Goal: Task Accomplishment & Management: Use online tool/utility

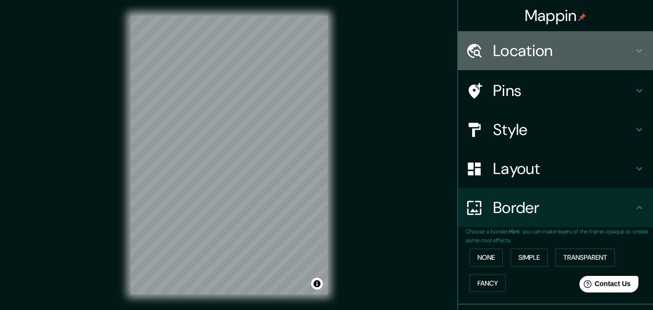
click at [528, 52] on h4 "Location" at bounding box center [563, 50] width 140 height 19
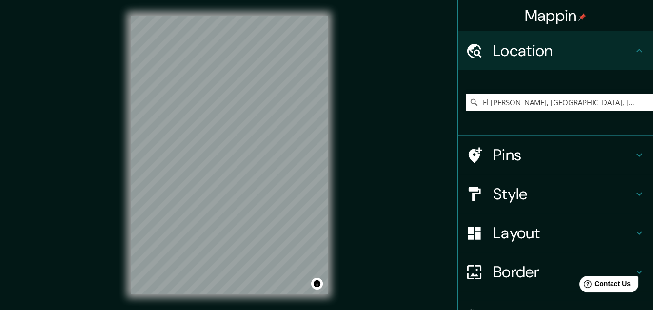
click at [528, 52] on h4 "Location" at bounding box center [563, 50] width 140 height 19
click at [538, 163] on h4 "Pins" at bounding box center [563, 154] width 140 height 19
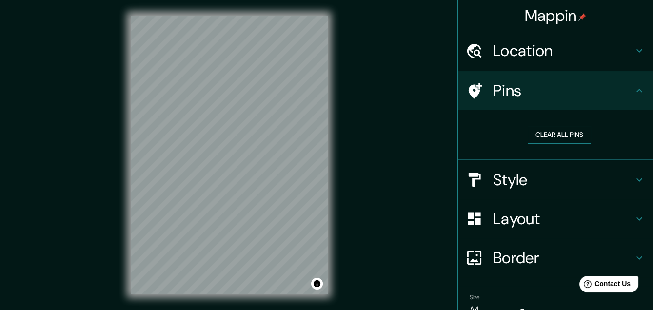
click at [561, 131] on button "Clear all pins" at bounding box center [558, 135] width 63 height 18
click at [579, 86] on h4 "Pins" at bounding box center [563, 90] width 140 height 19
click at [495, 176] on h4 "Style" at bounding box center [563, 179] width 140 height 19
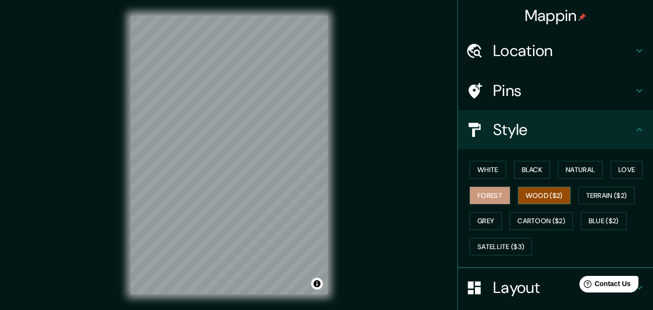
click at [533, 193] on button "Wood ($2)" at bounding box center [544, 196] width 53 height 18
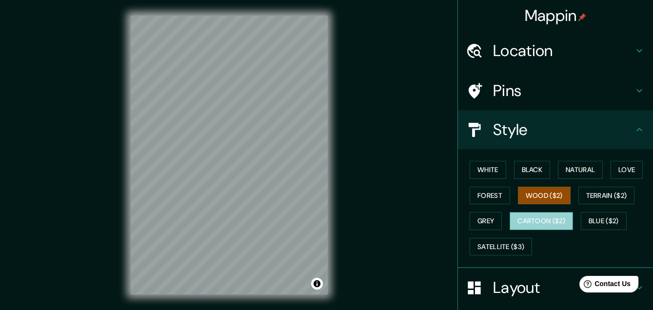
click at [538, 215] on button "Cartoon ($2)" at bounding box center [540, 221] width 63 height 18
click at [538, 191] on button "Wood ($2)" at bounding box center [544, 196] width 53 height 18
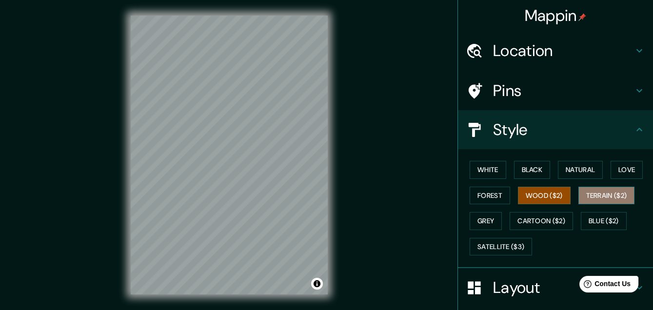
click at [600, 192] on button "Terrain ($2)" at bounding box center [606, 196] width 57 height 18
click at [531, 196] on button "Wood ($2)" at bounding box center [544, 196] width 53 height 18
click at [469, 218] on button "Grey" at bounding box center [485, 221] width 32 height 18
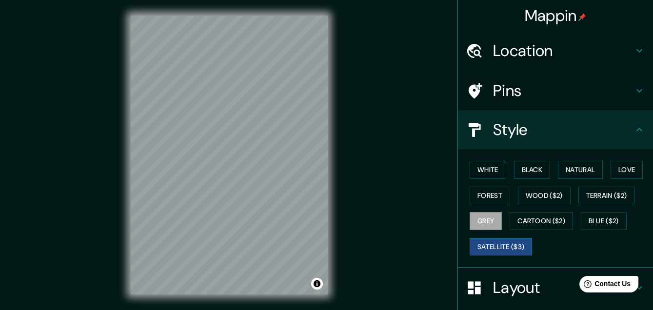
click at [492, 239] on button "Satellite ($3)" at bounding box center [500, 247] width 62 height 18
click at [539, 220] on button "Cartoon ($2)" at bounding box center [540, 221] width 63 height 18
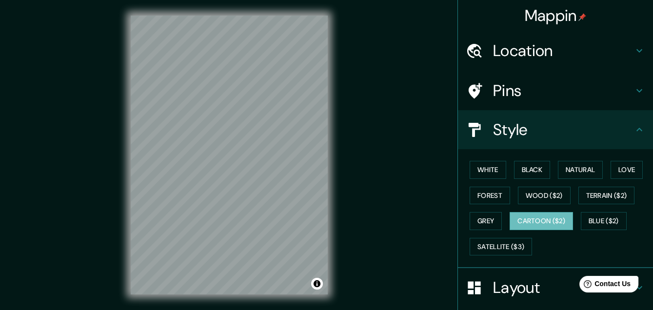
click at [115, 217] on div "© Mapbox © OpenStreetMap Improve this map" at bounding box center [229, 155] width 228 height 310
click at [127, 209] on div "© Mapbox © OpenStreetMap Improve this map" at bounding box center [229, 155] width 228 height 310
click at [545, 192] on button "Wood ($2)" at bounding box center [544, 196] width 53 height 18
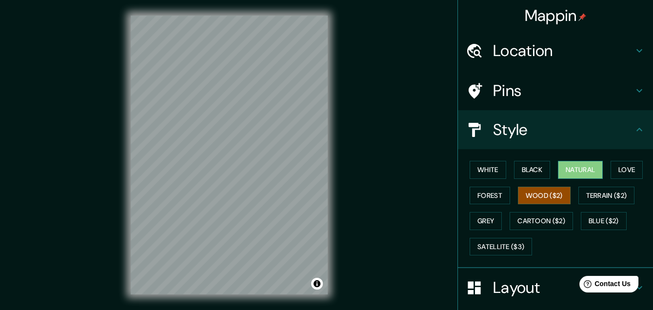
click at [577, 171] on button "Natural" at bounding box center [580, 170] width 45 height 18
click at [536, 171] on button "Black" at bounding box center [532, 170] width 37 height 18
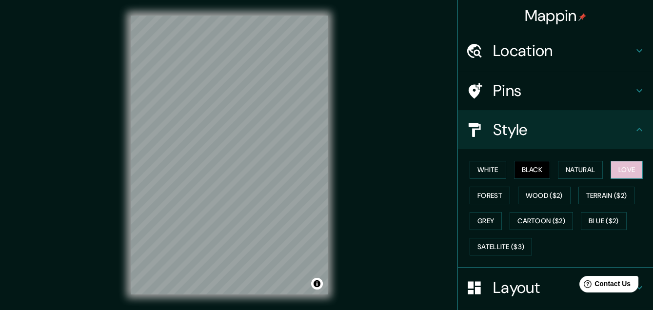
click at [627, 166] on button "Love" at bounding box center [626, 170] width 32 height 18
click at [539, 197] on button "Wood ($2)" at bounding box center [544, 196] width 53 height 18
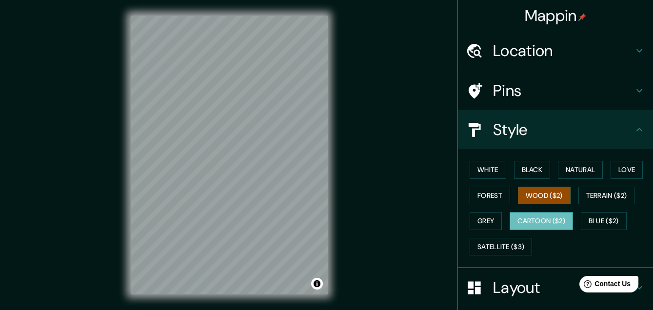
click at [547, 223] on button "Cartoon ($2)" at bounding box center [540, 221] width 63 height 18
click at [546, 87] on h4 "Pins" at bounding box center [563, 90] width 140 height 19
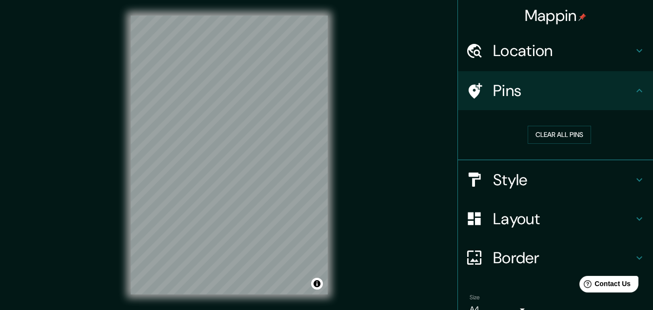
click at [467, 91] on icon at bounding box center [473, 90] width 17 height 17
click at [271, 166] on div at bounding box center [272, 168] width 8 height 8
click at [274, 169] on div at bounding box center [275, 171] width 8 height 8
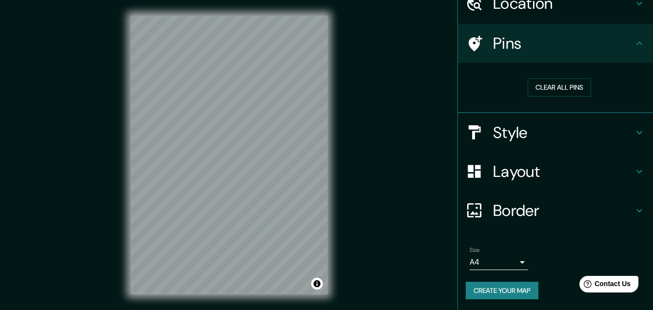
click at [514, 203] on h4 "Border" at bounding box center [563, 210] width 140 height 19
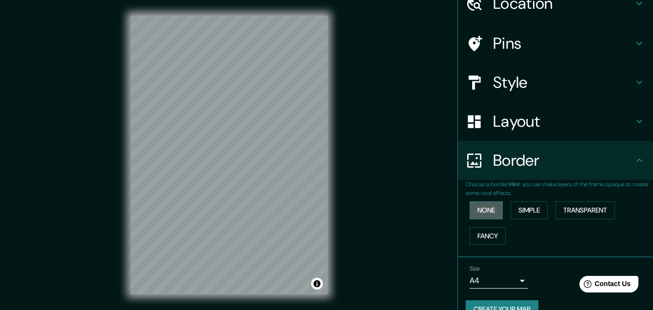
click at [488, 213] on button "None" at bounding box center [485, 210] width 33 height 18
click at [491, 234] on button "Fancy" at bounding box center [487, 236] width 36 height 18
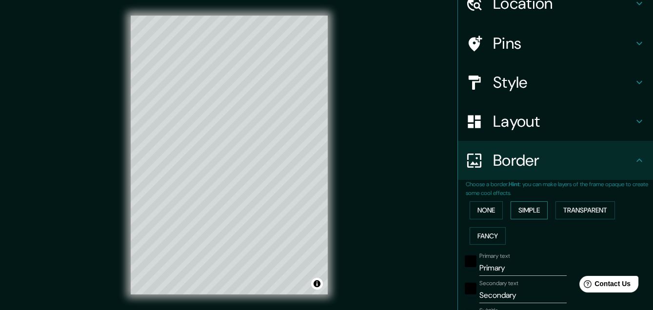
click at [524, 210] on button "Simple" at bounding box center [528, 210] width 37 height 18
click at [584, 208] on button "Transparent" at bounding box center [584, 210] width 59 height 18
click at [483, 212] on button "None" at bounding box center [485, 210] width 33 height 18
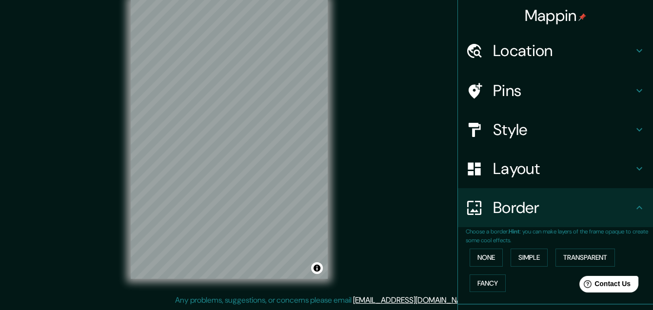
scroll to position [66, 0]
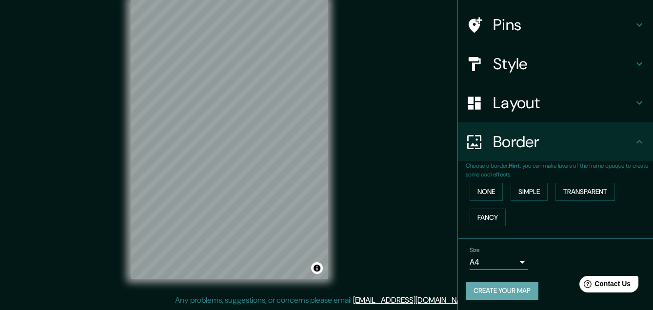
click at [485, 287] on button "Create your map" at bounding box center [501, 291] width 73 height 18
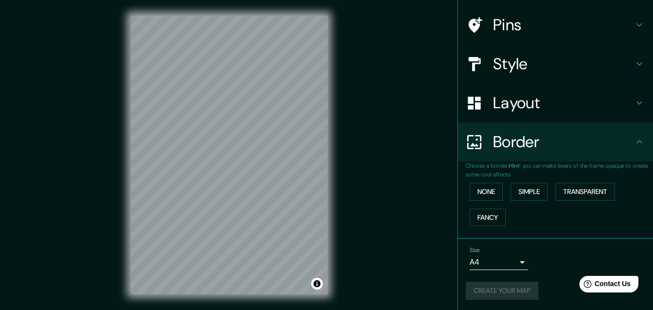
click at [506, 288] on button "Create your map" at bounding box center [501, 291] width 73 height 18
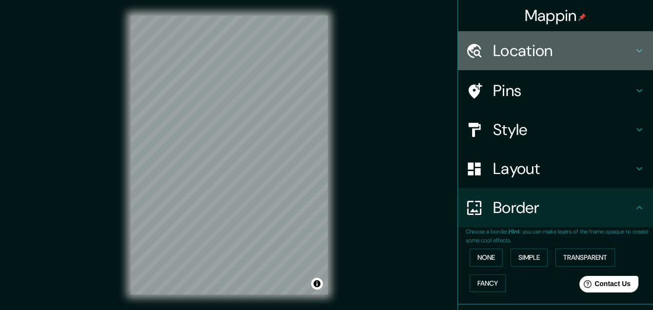
click at [532, 62] on div "Location" at bounding box center [555, 50] width 195 height 39
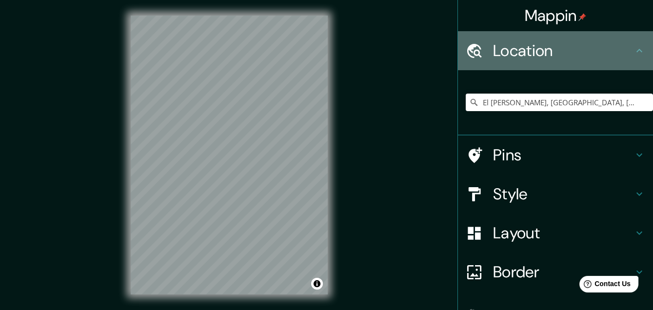
click at [532, 59] on h4 "Location" at bounding box center [563, 50] width 140 height 19
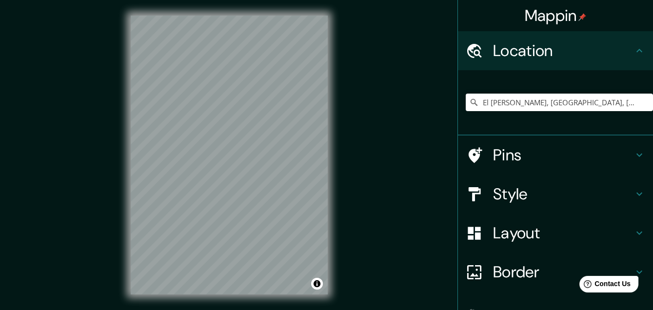
click at [501, 155] on h4 "Pins" at bounding box center [563, 154] width 140 height 19
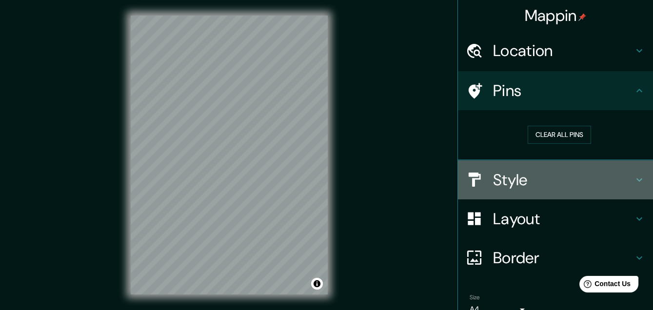
click at [501, 173] on h4 "Style" at bounding box center [563, 179] width 140 height 19
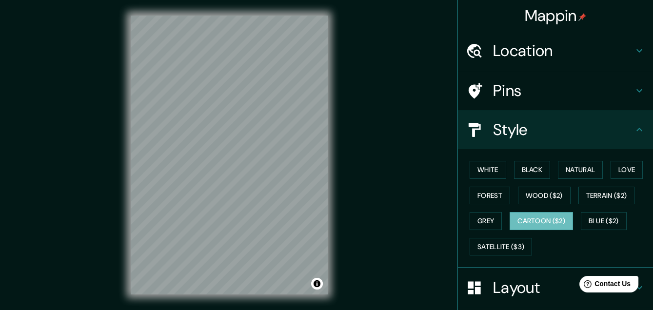
click at [633, 45] on icon at bounding box center [639, 51] width 12 height 12
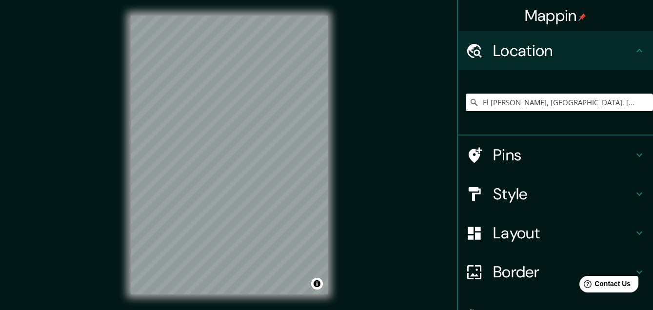
click at [542, 13] on h4 "Mappin" at bounding box center [555, 15] width 62 height 19
